Goal: Task Accomplishment & Management: Complete application form

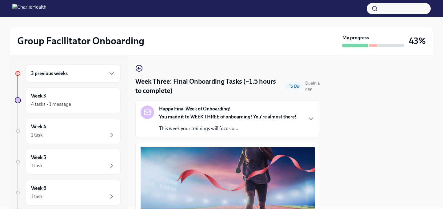
click at [76, 76] on div "3 previous weeks" at bounding box center [73, 73] width 84 height 7
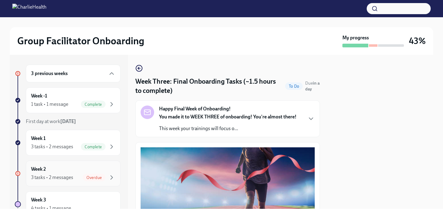
click at [69, 162] on div "Week 2 3 tasks • 2 messages Overdue" at bounding box center [73, 173] width 95 height 26
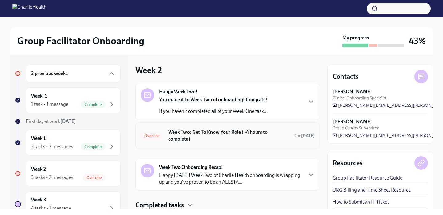
click at [227, 141] on h6 "Week Two: Get To Know Your Role (~4 hours to complete)" at bounding box center [228, 136] width 120 height 14
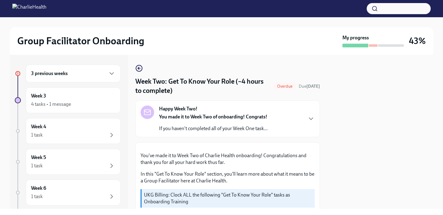
scroll to position [0, 0]
click at [294, 126] on div "Happy Week Two! You made it to Week Two of onboarding! Congrats! If you haven't…" at bounding box center [227, 118] width 174 height 26
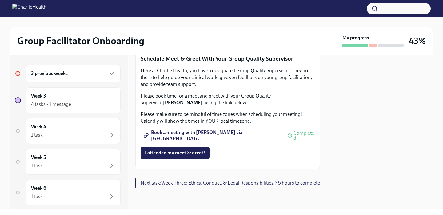
scroll to position [838, 0]
click at [227, 181] on span "Next task : Week Three: Ethics, Conduct, & Legal Responsibilities (~5 hours to …" at bounding box center [230, 183] width 181 height 6
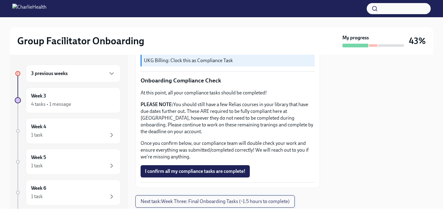
scroll to position [595, 0]
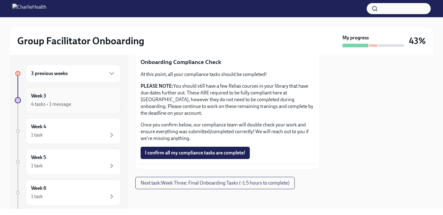
click at [100, 104] on div "4 tasks • 1 message" at bounding box center [73, 104] width 84 height 7
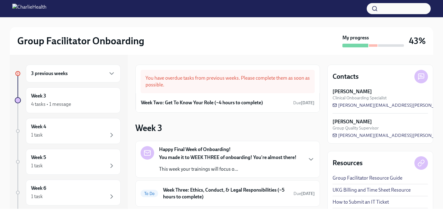
click at [209, 80] on div "You have overdue tasks from previous weeks. Please complete them as soon as pos…" at bounding box center [227, 81] width 174 height 23
click at [208, 106] on div "Week Two: Get To Know Your Role (~4 hours to complete) Due [DATE]" at bounding box center [227, 102] width 173 height 9
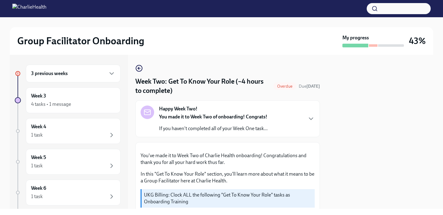
click at [288, 86] on span "Overdue" at bounding box center [284, 86] width 23 height 5
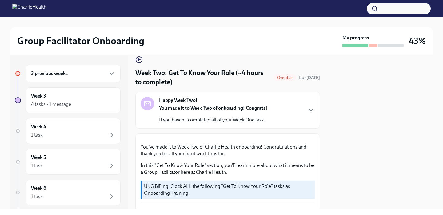
click at [276, 110] on div "Happy Week Two! You made it to Week Two of onboarding! Congrats! If you haven't…" at bounding box center [227, 110] width 174 height 26
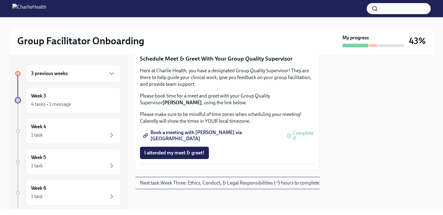
scroll to position [838, 1]
click at [61, 105] on div "4 tasks • 1 message" at bounding box center [51, 104] width 40 height 7
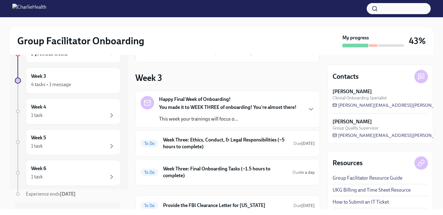
scroll to position [52, 0]
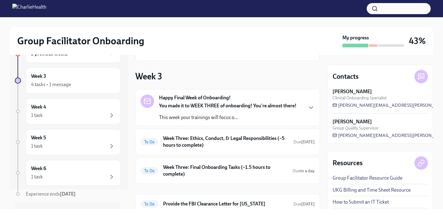
click at [173, 116] on p "This week your trainings will focus o..." at bounding box center [227, 117] width 137 height 7
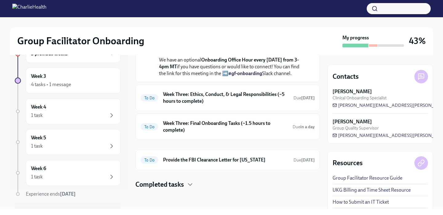
scroll to position [329, 0]
click at [179, 97] on h6 "Week Three: Ethics, Conduct, & Legal Responsibilities (~5 hours to complete)" at bounding box center [225, 98] width 125 height 14
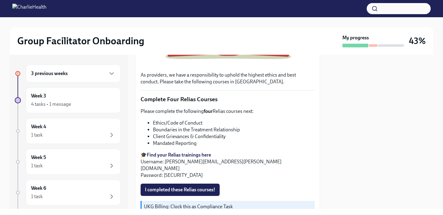
scroll to position [222, 0]
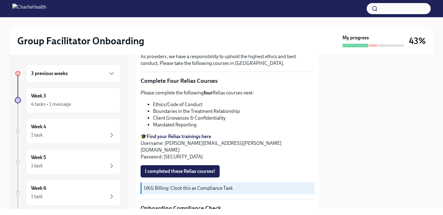
click at [203, 136] on strong "Find your Relias trainings here" at bounding box center [179, 136] width 64 height 6
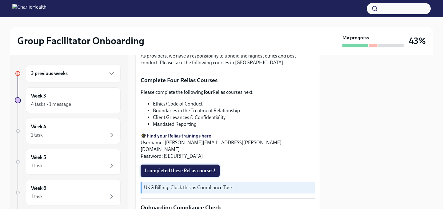
click at [214, 168] on span "I completed these Relias courses!" at bounding box center [180, 171] width 70 height 6
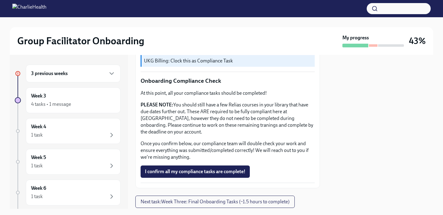
scroll to position [361, 0]
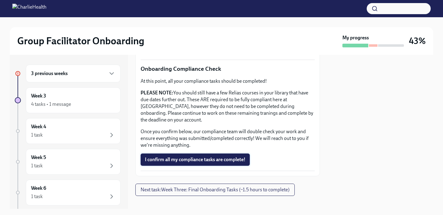
click at [244, 156] on span "I confirm all my compliance tasks are complete!" at bounding box center [195, 159] width 101 height 6
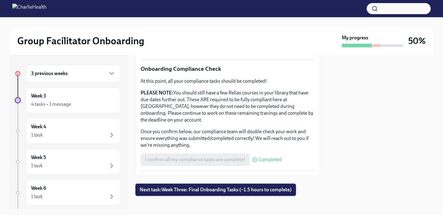
click at [237, 187] on span "Next task : Week Three: Final Onboarding Tasks (~1.5 hours to complete)" at bounding box center [216, 190] width 152 height 6
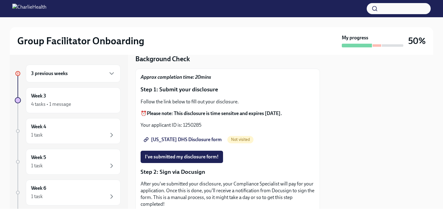
scroll to position [40, 0]
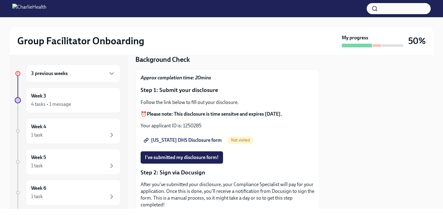
click at [195, 111] on strong "Please note: This disclosure is time sensitve and expires within 5 days." at bounding box center [214, 114] width 135 height 6
click at [190, 122] on p "Your applicant ID is: 1250285" at bounding box center [227, 125] width 174 height 7
click at [192, 137] on span "Utah DHS Disclosure form" at bounding box center [183, 140] width 77 height 6
drag, startPoint x: 183, startPoint y: 122, endPoint x: 204, endPoint y: 121, distance: 21.5
click at [204, 122] on p "Your applicant ID is: 1250285" at bounding box center [227, 125] width 174 height 7
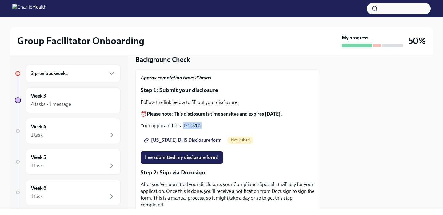
copy p "1250285"
click at [218, 154] on span "I've submitted my disclosure form!" at bounding box center [182, 157] width 74 height 6
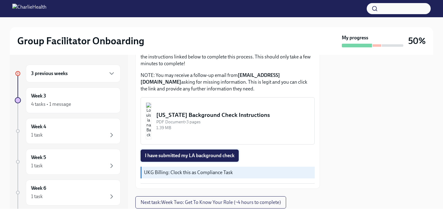
scroll to position [250, 0]
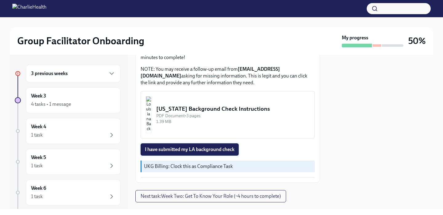
click at [221, 146] on span "I have submitted my LA background check" at bounding box center [189, 149] width 89 height 6
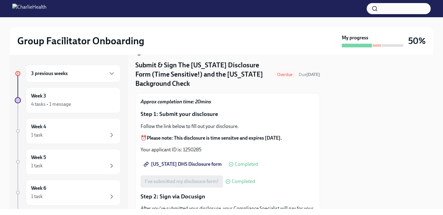
scroll to position [0, 0]
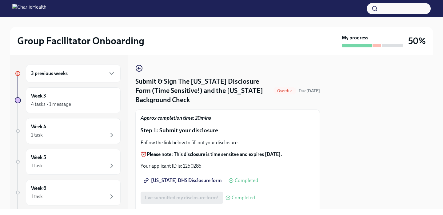
click at [377, 45] on div at bounding box center [376, 45] width 9 height 2
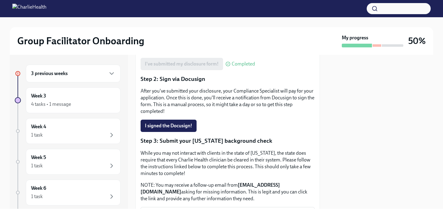
scroll to position [133, 0]
click at [106, 66] on div "3 previous weeks" at bounding box center [73, 74] width 95 height 18
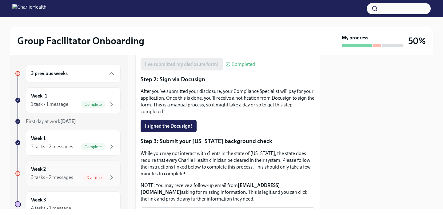
click at [70, 176] on div "3 tasks • 2 messages" at bounding box center [52, 177] width 42 height 7
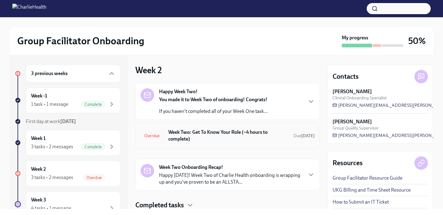
click at [217, 135] on h6 "Week Two: Get To Know Your Role (~4 hours to complete)" at bounding box center [228, 136] width 120 height 14
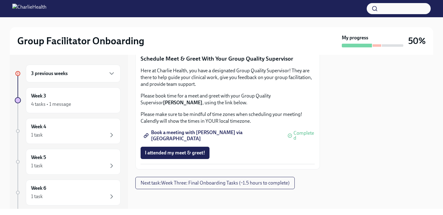
scroll to position [634, 0]
click at [237, 180] on span "Next task : Week Three: Final Onboarding Tasks (~1.5 hours to complete)" at bounding box center [214, 183] width 149 height 6
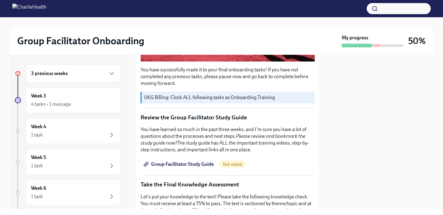
scroll to position [41, 0]
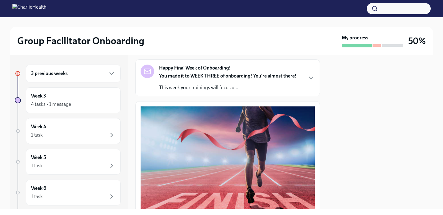
click at [379, 47] on div "Group Facilitator Onboarding My progress 50%" at bounding box center [221, 41] width 423 height 28
click at [86, 76] on div "3 previous weeks" at bounding box center [73, 73] width 84 height 7
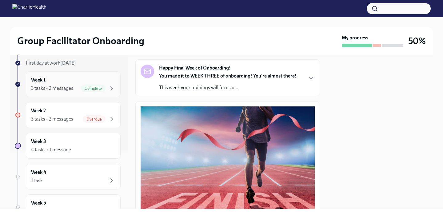
scroll to position [62, 0]
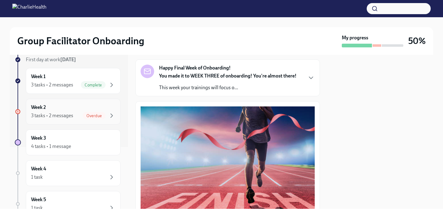
click at [63, 116] on div "3 tasks • 2 messages" at bounding box center [52, 115] width 42 height 7
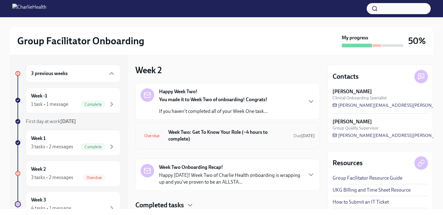
click at [147, 139] on div "Overdue" at bounding box center [151, 135] width 23 height 7
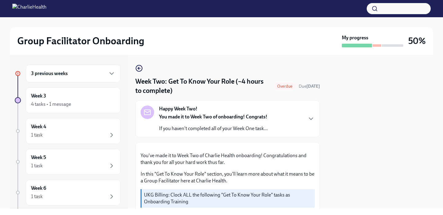
click at [160, 127] on p "If you haven't completed all of your Week One task..." at bounding box center [213, 128] width 109 height 7
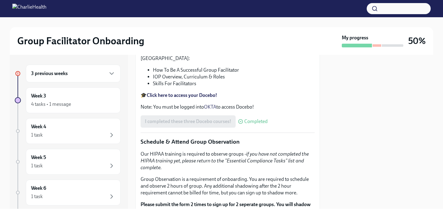
scroll to position [390, 0]
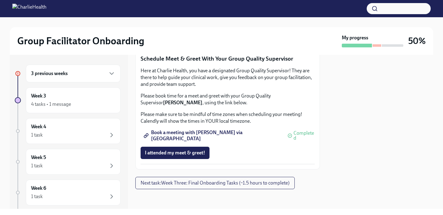
scroll to position [838, 0]
click at [188, 184] on span "Next task : Week Three: Final Onboarding Tasks (~1.5 hours to complete)" at bounding box center [214, 183] width 149 height 6
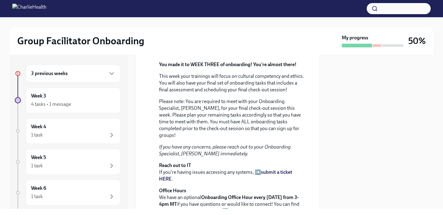
click at [84, 73] on div "3 previous weeks" at bounding box center [73, 73] width 84 height 7
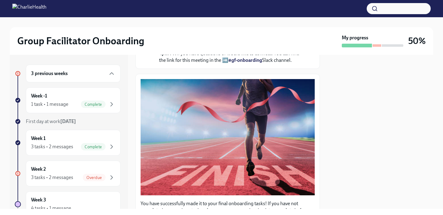
scroll to position [276, 0]
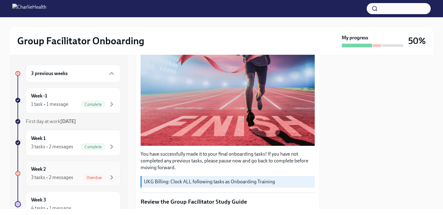
click at [74, 171] on div "Week 2 3 tasks • 2 messages Overdue" at bounding box center [73, 173] width 84 height 15
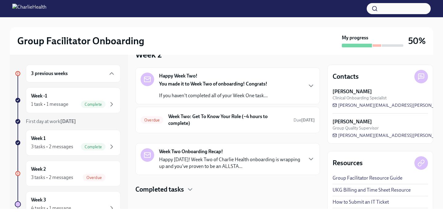
scroll to position [18, 0]
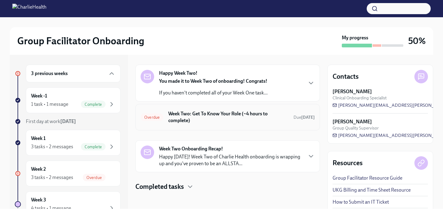
click at [259, 122] on h6 "Week Two: Get To Know Your Role (~4 hours to complete)" at bounding box center [228, 117] width 120 height 14
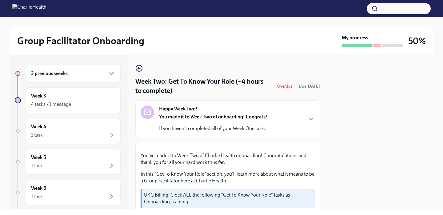
click at [187, 108] on strong "Happy Week Two!" at bounding box center [178, 108] width 38 height 7
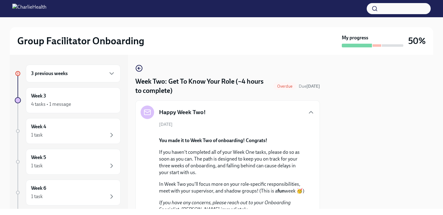
click at [188, 87] on h4 "Week Two: Get To Know Your Role (~4 hours to complete)" at bounding box center [203, 86] width 136 height 18
click at [188, 81] on h4 "Week Two: Get To Know Your Role (~4 hours to complete)" at bounding box center [203, 86] width 136 height 18
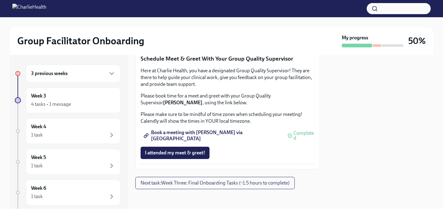
scroll to position [838, 0]
click at [67, 78] on div "3 previous weeks" at bounding box center [73, 74] width 95 height 18
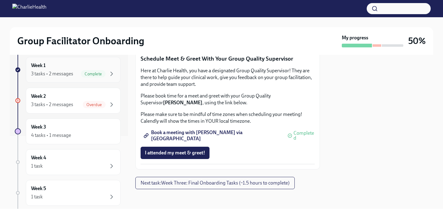
scroll to position [75, 0]
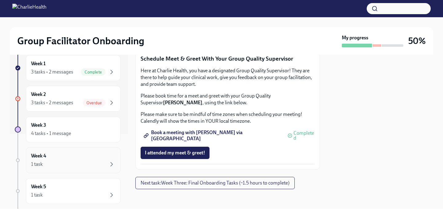
click at [56, 159] on div "Week 4 1 task" at bounding box center [73, 159] width 84 height 15
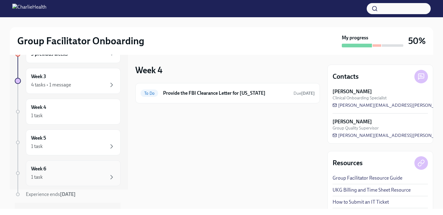
scroll to position [20, 0]
click at [56, 169] on div "Week 6 1 task" at bounding box center [73, 171] width 84 height 15
click at [59, 148] on div "1 task" at bounding box center [73, 145] width 84 height 7
click at [55, 108] on div "Week 4 1 task" at bounding box center [73, 110] width 84 height 15
click at [61, 140] on div "Week 5 1 task" at bounding box center [73, 141] width 84 height 15
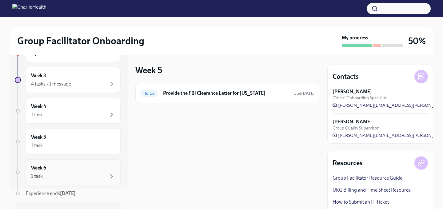
click at [64, 169] on div "Week 6 1 task" at bounding box center [73, 171] width 84 height 15
click at [58, 81] on div "4 tasks • 1 message" at bounding box center [51, 84] width 40 height 7
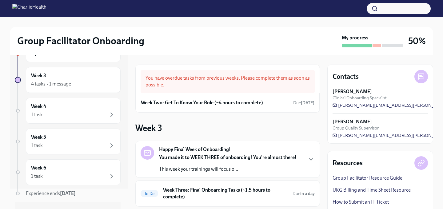
scroll to position [67, 0]
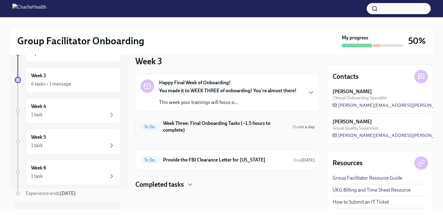
click at [191, 134] on div "To Do Week Three: Final Onboarding Tasks (~1.5 hours to complete) Due in a day" at bounding box center [227, 127] width 174 height 16
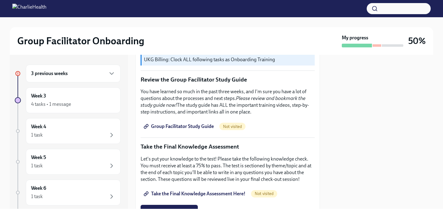
scroll to position [242, 0]
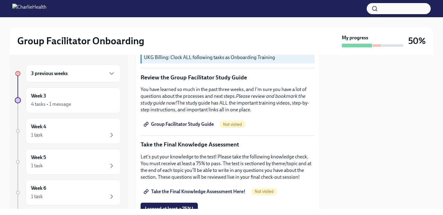
click at [199, 121] on span "Group Facilitator Study Guide" at bounding box center [179, 124] width 69 height 6
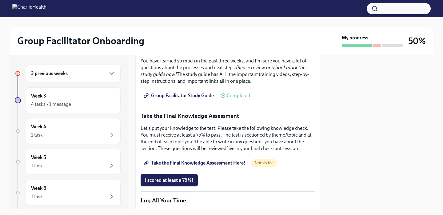
scroll to position [298, 0]
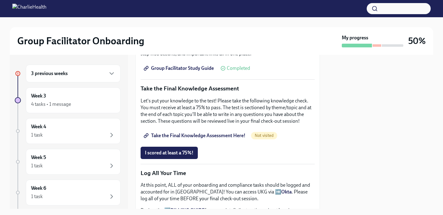
click at [201, 136] on span "Take the Final Knowledge Assessment Here!" at bounding box center [195, 135] width 101 height 6
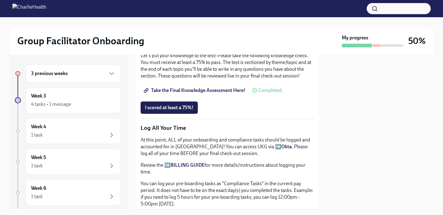
scroll to position [322, 0]
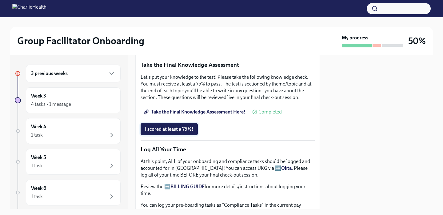
click at [179, 128] on span "I scored at least a 75%!" at bounding box center [169, 129] width 49 height 6
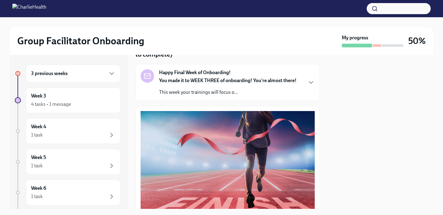
scroll to position [0, 0]
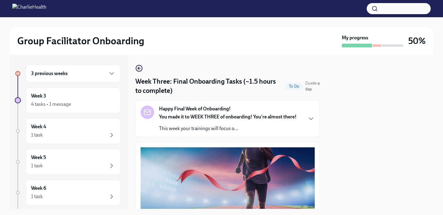
click at [79, 72] on div "3 previous weeks" at bounding box center [73, 73] width 84 height 7
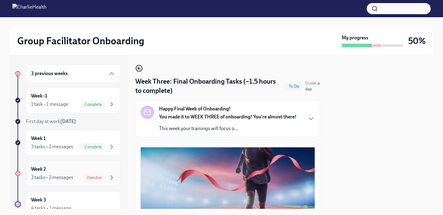
click at [102, 174] on div "Overdue" at bounding box center [94, 177] width 23 height 7
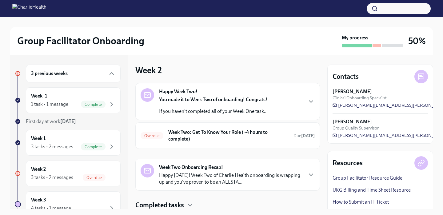
click at [18, 174] on icon at bounding box center [17, 173] width 3 height 3
click at [206, 135] on h6 "Week Two: Get To Know Your Role (~4 hours to complete)" at bounding box center [228, 136] width 120 height 14
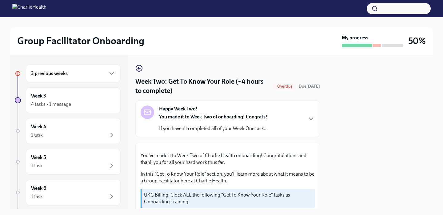
click at [284, 85] on span "Overdue" at bounding box center [284, 86] width 23 height 5
click at [239, 87] on h4 "Week Two: Get To Know Your Role (~4 hours to complete)" at bounding box center [203, 86] width 136 height 18
click at [239, 80] on h4 "Week Two: Get To Know Your Role (~4 hours to complete)" at bounding box center [203, 86] width 136 height 18
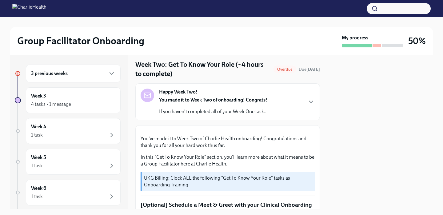
click at [239, 101] on strong "You made it to Week Two of onboarding! Congrats!" at bounding box center [213, 100] width 108 height 6
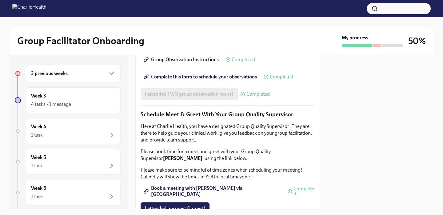
scroll to position [572, 0]
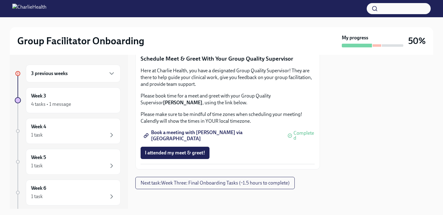
scroll to position [838, 0]
click at [204, 152] on span "I attended my meet & greet!" at bounding box center [175, 153] width 60 height 6
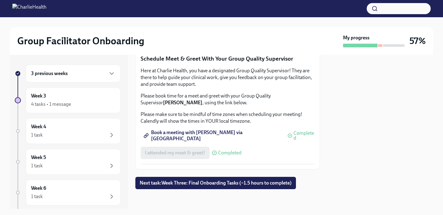
scroll to position [634, 0]
click at [169, 180] on button "Next task : Week Three: Final Onboarding Tasks (~1.5 hours to complete)" at bounding box center [215, 183] width 160 height 12
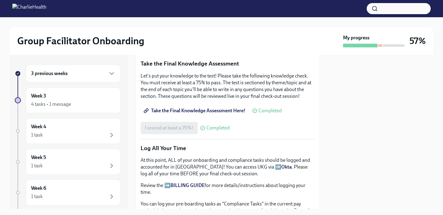
scroll to position [323, 0]
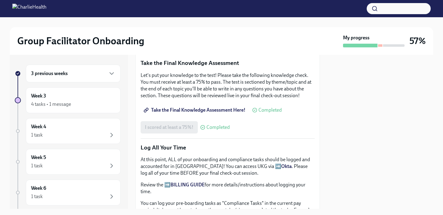
click at [80, 69] on div "3 previous weeks" at bounding box center [73, 74] width 95 height 18
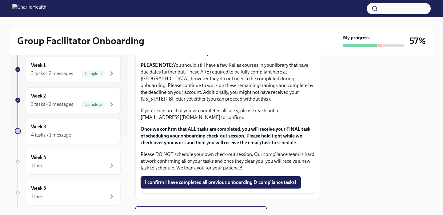
scroll to position [527, 0]
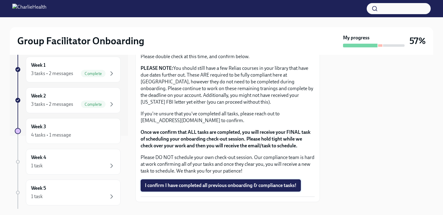
click at [298, 182] on button "I confirm I have completed all previous onboarding & compliance tasks!" at bounding box center [220, 185] width 160 height 12
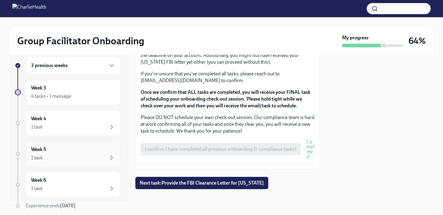
scroll to position [0, 0]
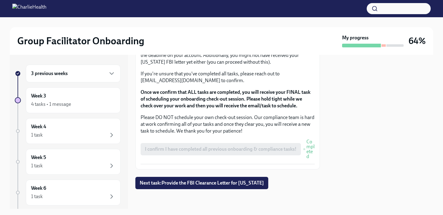
click at [92, 77] on div "3 previous weeks" at bounding box center [73, 73] width 84 height 7
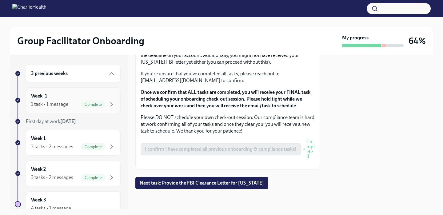
click at [105, 101] on div "Complete" at bounding box center [98, 104] width 34 height 7
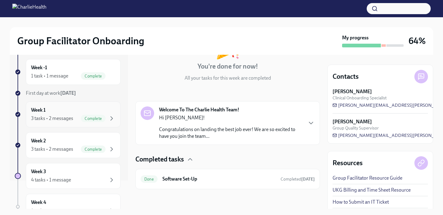
scroll to position [31, 0]
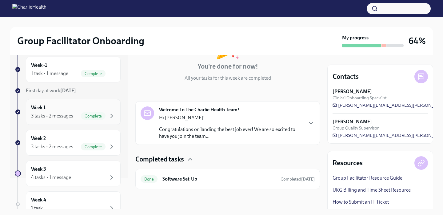
click at [70, 114] on div "3 tasks • 2 messages" at bounding box center [52, 116] width 42 height 7
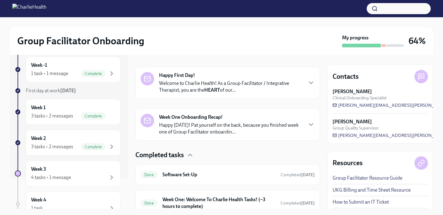
scroll to position [148, 0]
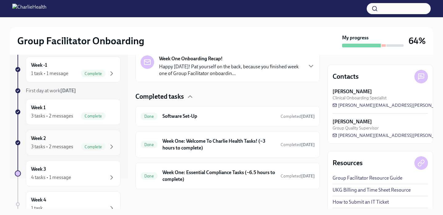
click at [77, 146] on div "3 tasks • 2 messages Complete" at bounding box center [73, 146] width 84 height 7
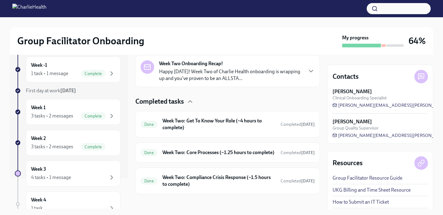
scroll to position [159, 0]
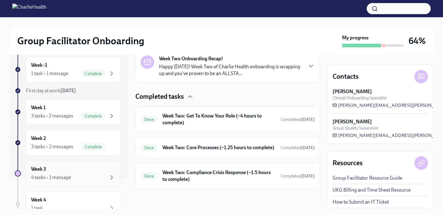
click at [93, 164] on div "Week 3 4 tasks • 1 message" at bounding box center [73, 173] width 95 height 26
